Goal: Go to known website: Go to known website

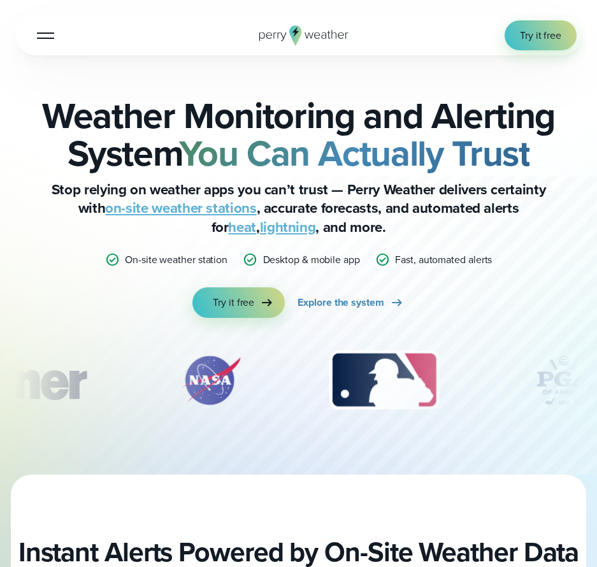
click at [36, 41] on button "Open Menu" at bounding box center [46, 35] width 30 height 30
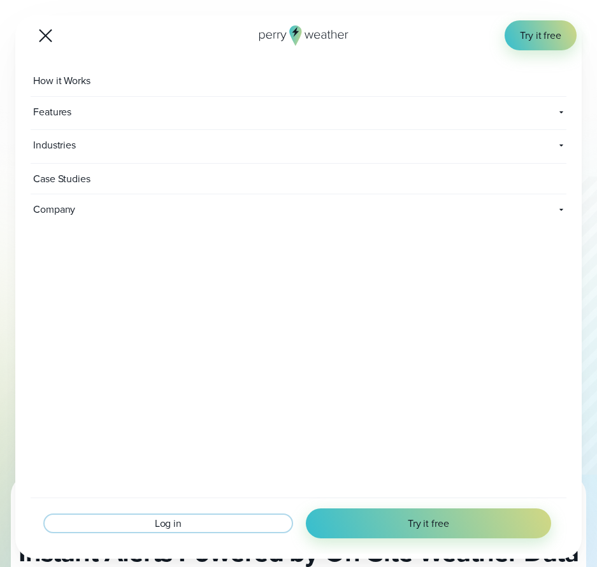
click at [179, 525] on span "Log in" at bounding box center [168, 523] width 27 height 15
